Goal: Transaction & Acquisition: Purchase product/service

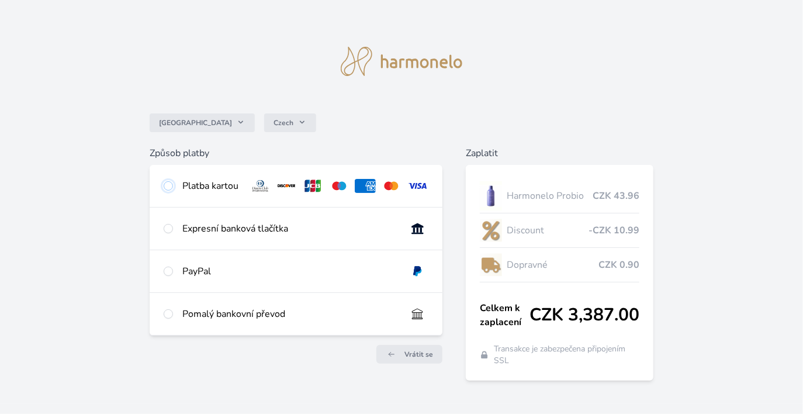
click at [167, 185] on input "radio" at bounding box center [168, 185] width 9 height 9
radio input "true"
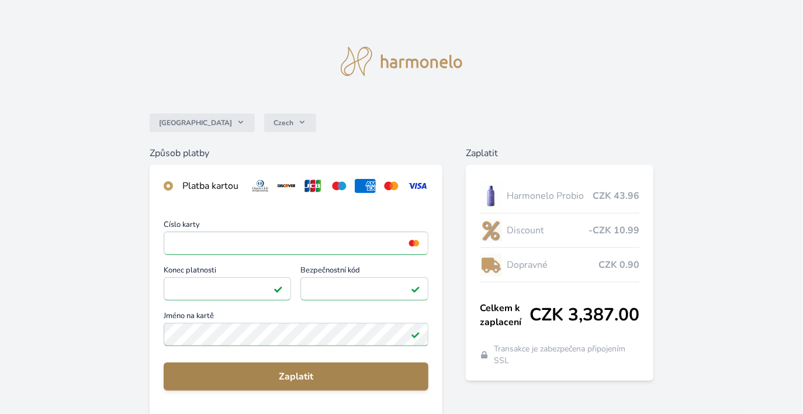
click at [325, 370] on span "Zaplatit" at bounding box center [296, 376] width 247 height 14
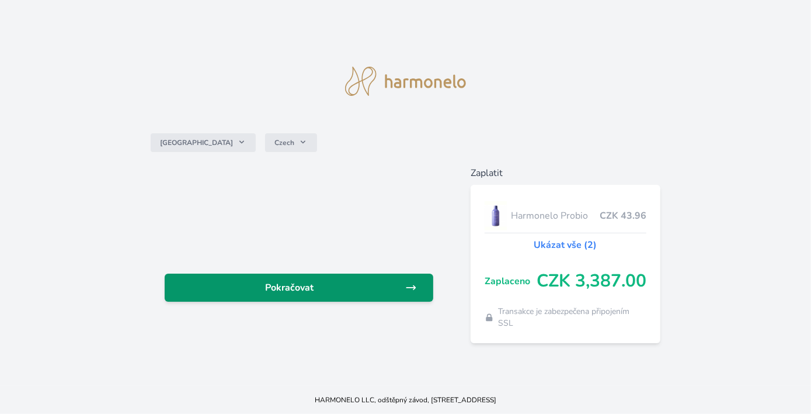
click at [411, 293] on link "Pokračovat" at bounding box center [299, 287] width 269 height 28
